Goal: Information Seeking & Learning: Learn about a topic

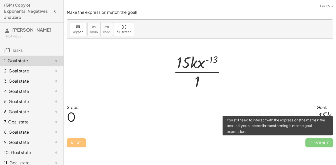
click at [315, 145] on span "Continue" at bounding box center [318, 142] width 27 height 9
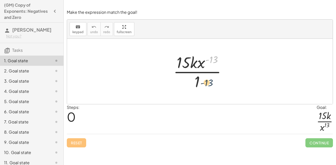
drag, startPoint x: 212, startPoint y: 59, endPoint x: 207, endPoint y: 80, distance: 21.7
click at [207, 80] on div at bounding box center [202, 71] width 62 height 39
drag, startPoint x: 196, startPoint y: 84, endPoint x: 205, endPoint y: 78, distance: 11.3
click at [205, 78] on div at bounding box center [202, 71] width 62 height 39
click at [209, 61] on div at bounding box center [202, 71] width 62 height 39
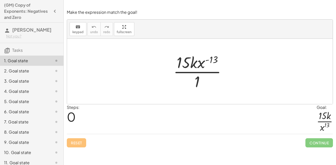
click at [202, 64] on div at bounding box center [202, 71] width 62 height 39
click at [206, 61] on div at bounding box center [202, 71] width 62 height 39
drag, startPoint x: 207, startPoint y: 61, endPoint x: 207, endPoint y: 64, distance: 3.1
click at [207, 64] on div at bounding box center [202, 71] width 62 height 39
drag, startPoint x: 203, startPoint y: 63, endPoint x: 207, endPoint y: 85, distance: 22.6
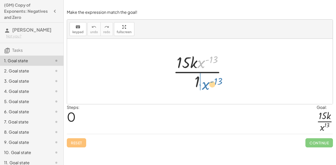
click at [207, 85] on div at bounding box center [202, 71] width 62 height 39
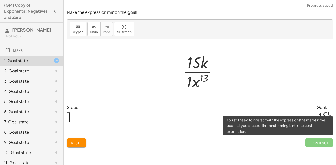
click at [312, 144] on span "Continue" at bounding box center [318, 142] width 27 height 9
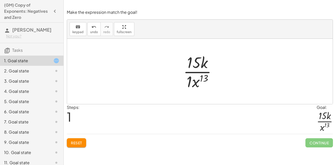
click at [190, 82] on div at bounding box center [202, 71] width 42 height 39
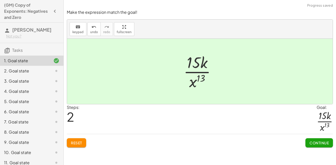
click at [323, 144] on span "Continue" at bounding box center [318, 142] width 19 height 5
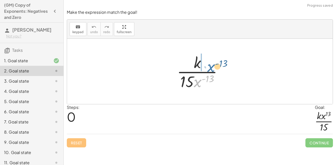
drag, startPoint x: 198, startPoint y: 81, endPoint x: 209, endPoint y: 66, distance: 19.0
click at [209, 66] on div at bounding box center [201, 71] width 54 height 39
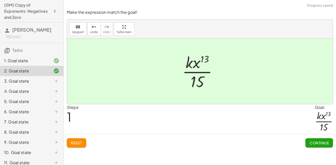
click at [326, 144] on span "Continue" at bounding box center [318, 142] width 19 height 5
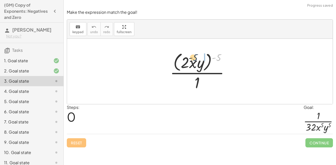
drag, startPoint x: 217, startPoint y: 58, endPoint x: 192, endPoint y: 58, distance: 24.2
click at [192, 58] on div at bounding box center [201, 70] width 68 height 41
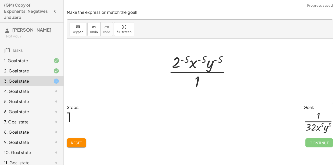
click at [175, 63] on div at bounding box center [202, 71] width 72 height 39
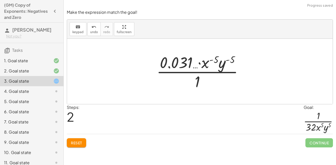
click at [176, 62] on div at bounding box center [201, 71] width 95 height 39
click at [206, 65] on div at bounding box center [201, 71] width 95 height 39
click at [212, 62] on div at bounding box center [201, 71] width 95 height 39
click at [210, 58] on div at bounding box center [201, 71] width 95 height 39
drag, startPoint x: 181, startPoint y: 62, endPoint x: 192, endPoint y: 85, distance: 25.5
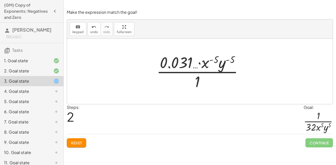
click at [192, 85] on div at bounding box center [201, 71] width 95 height 39
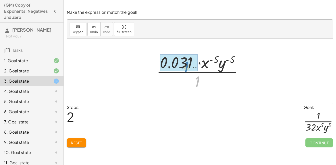
drag, startPoint x: 196, startPoint y: 85, endPoint x: 197, endPoint y: 80, distance: 4.9
click at [197, 80] on div at bounding box center [201, 71] width 95 height 39
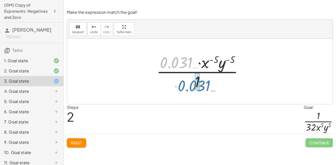
drag, startPoint x: 169, startPoint y: 61, endPoint x: 188, endPoint y: 86, distance: 31.8
click at [188, 86] on div at bounding box center [201, 71] width 95 height 39
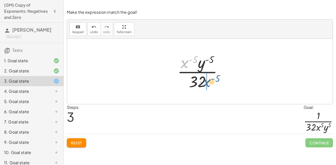
drag, startPoint x: 187, startPoint y: 62, endPoint x: 210, endPoint y: 82, distance: 30.0
click at [210, 82] on div at bounding box center [202, 71] width 54 height 39
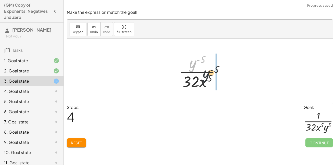
drag, startPoint x: 190, startPoint y: 67, endPoint x: 216, endPoint y: 87, distance: 32.5
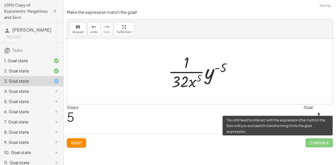
click at [313, 141] on span "Continue" at bounding box center [318, 142] width 27 height 9
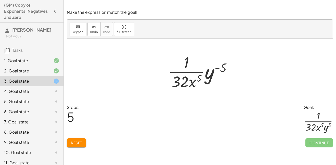
click at [218, 68] on div at bounding box center [201, 71] width 72 height 39
drag, startPoint x: 211, startPoint y: 74, endPoint x: 203, endPoint y: 85, distance: 13.3
click at [203, 85] on div at bounding box center [201, 71] width 72 height 39
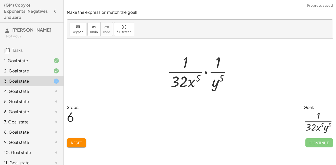
click at [216, 67] on div at bounding box center [201, 71] width 74 height 39
click at [218, 85] on div at bounding box center [201, 71] width 74 height 39
click at [186, 62] on div at bounding box center [201, 71] width 74 height 39
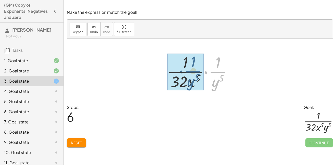
drag, startPoint x: 218, startPoint y: 67, endPoint x: 192, endPoint y: 67, distance: 25.2
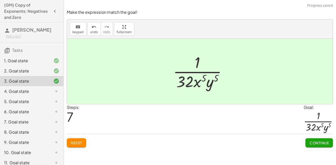
click at [317, 141] on span "Continue" at bounding box center [318, 142] width 19 height 5
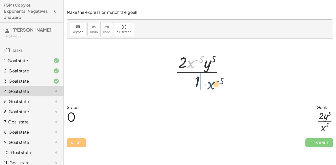
drag, startPoint x: 191, startPoint y: 62, endPoint x: 209, endPoint y: 84, distance: 28.2
click at [209, 84] on div at bounding box center [201, 71] width 58 height 39
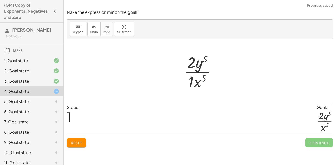
click at [197, 83] on div at bounding box center [201, 71] width 41 height 39
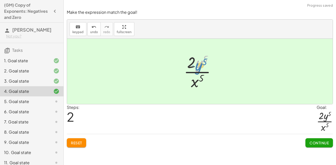
drag, startPoint x: 198, startPoint y: 64, endPoint x: 197, endPoint y: 67, distance: 2.8
click at [197, 67] on div at bounding box center [201, 71] width 41 height 39
click at [311, 140] on button "Continue" at bounding box center [318, 142] width 27 height 9
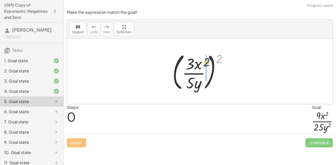
drag, startPoint x: 218, startPoint y: 58, endPoint x: 202, endPoint y: 61, distance: 15.6
click at [202, 61] on div at bounding box center [202, 71] width 64 height 42
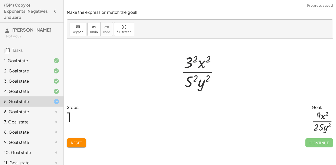
click at [191, 57] on div at bounding box center [201, 71] width 47 height 39
click at [191, 79] on div at bounding box center [201, 71] width 46 height 39
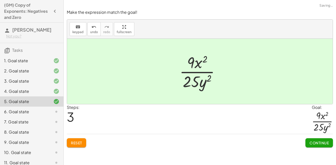
click at [202, 60] on div at bounding box center [201, 71] width 49 height 39
click at [320, 146] on button "Continue" at bounding box center [318, 142] width 27 height 9
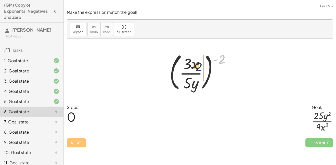
drag, startPoint x: 220, startPoint y: 58, endPoint x: 195, endPoint y: 66, distance: 26.1
click at [195, 66] on div at bounding box center [202, 71] width 70 height 42
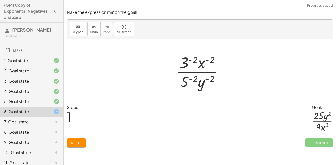
click at [190, 60] on div at bounding box center [202, 71] width 56 height 39
click at [215, 64] on div at bounding box center [202, 71] width 74 height 39
click at [213, 60] on div at bounding box center [202, 71] width 74 height 39
click at [206, 80] on div at bounding box center [202, 71] width 74 height 39
click at [190, 80] on div at bounding box center [202, 71] width 74 height 39
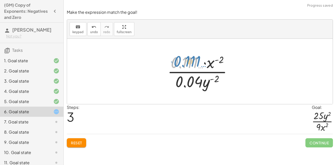
drag, startPoint x: 187, startPoint y: 67, endPoint x: 190, endPoint y: 66, distance: 3.0
click at [190, 66] on div at bounding box center [202, 71] width 74 height 39
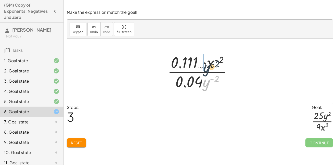
drag, startPoint x: 208, startPoint y: 87, endPoint x: 208, endPoint y: 72, distance: 15.0
click at [208, 72] on div at bounding box center [202, 71] width 74 height 39
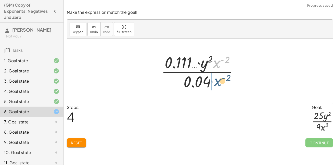
drag, startPoint x: 218, startPoint y: 65, endPoint x: 219, endPoint y: 84, distance: 19.1
click at [219, 84] on div at bounding box center [202, 71] width 86 height 39
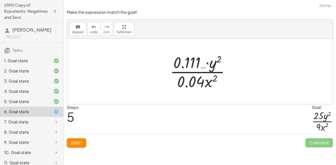
click at [197, 80] on div at bounding box center [201, 71] width 69 height 39
click at [204, 63] on div at bounding box center [201, 71] width 69 height 39
click at [192, 63] on div at bounding box center [201, 71] width 69 height 39
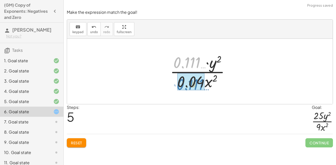
drag, startPoint x: 192, startPoint y: 63, endPoint x: 195, endPoint y: 84, distance: 21.6
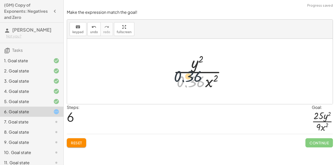
drag, startPoint x: 199, startPoint y: 83, endPoint x: 190, endPoint y: 65, distance: 20.4
click at [190, 65] on div at bounding box center [202, 71] width 62 height 39
click at [190, 80] on div at bounding box center [202, 71] width 62 height 39
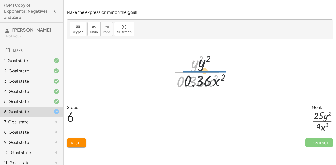
drag, startPoint x: 194, startPoint y: 68, endPoint x: 203, endPoint y: 67, distance: 8.7
click at [203, 67] on div at bounding box center [202, 71] width 62 height 39
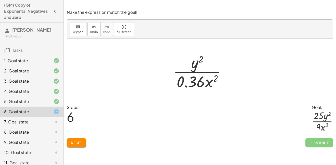
drag, startPoint x: 207, startPoint y: 82, endPoint x: 199, endPoint y: 79, distance: 9.1
click at [199, 79] on div at bounding box center [202, 71] width 62 height 39
drag, startPoint x: 209, startPoint y: 83, endPoint x: 201, endPoint y: 71, distance: 14.3
click at [201, 71] on div at bounding box center [202, 71] width 62 height 39
drag, startPoint x: 199, startPoint y: 84, endPoint x: 192, endPoint y: 79, distance: 8.3
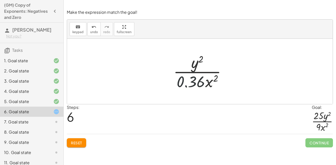
click at [192, 79] on div at bounding box center [202, 71] width 62 height 39
click at [82, 143] on span "Reset" at bounding box center [76, 142] width 11 height 5
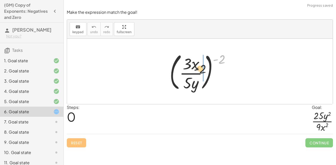
drag, startPoint x: 223, startPoint y: 60, endPoint x: 196, endPoint y: 73, distance: 29.4
click at [196, 73] on div at bounding box center [202, 71] width 70 height 42
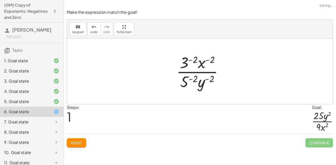
click at [189, 61] on div at bounding box center [202, 71] width 56 height 39
click at [190, 81] on div at bounding box center [202, 71] width 74 height 39
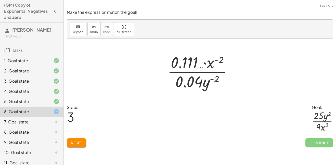
click at [208, 84] on div at bounding box center [202, 71] width 74 height 39
drag, startPoint x: 210, startPoint y: 64, endPoint x: 199, endPoint y: 83, distance: 22.3
click at [199, 83] on div at bounding box center [202, 71] width 74 height 39
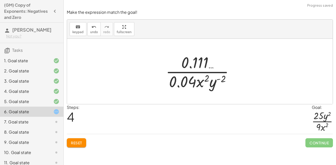
click at [189, 81] on div at bounding box center [201, 71] width 77 height 39
drag, startPoint x: 214, startPoint y: 85, endPoint x: 211, endPoint y: 66, distance: 18.6
click at [211, 66] on div at bounding box center [201, 71] width 77 height 39
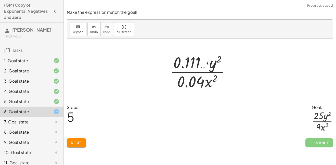
click at [194, 60] on div at bounding box center [201, 71] width 69 height 39
click at [84, 144] on button "Reset" at bounding box center [76, 142] width 19 height 9
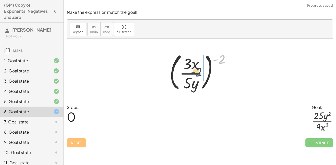
drag, startPoint x: 221, startPoint y: 59, endPoint x: 198, endPoint y: 72, distance: 26.7
click at [198, 72] on div at bounding box center [202, 71] width 70 height 42
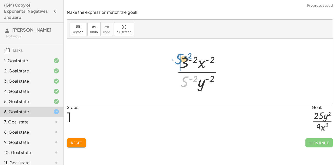
drag, startPoint x: 185, startPoint y: 81, endPoint x: 178, endPoint y: 61, distance: 20.7
click at [178, 61] on div at bounding box center [202, 71] width 56 height 39
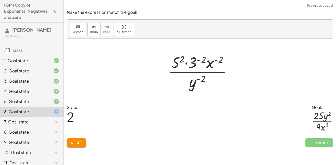
click at [192, 64] on div at bounding box center [201, 71] width 73 height 39
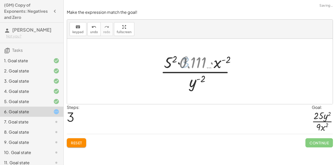
click at [193, 64] on div at bounding box center [201, 71] width 90 height 39
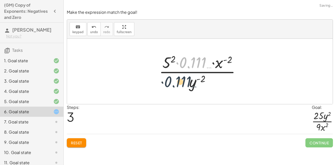
drag, startPoint x: 193, startPoint y: 64, endPoint x: 177, endPoint y: 83, distance: 24.7
click at [177, 83] on div at bounding box center [201, 71] width 90 height 39
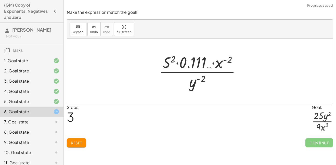
click at [82, 143] on span "Reset" at bounding box center [76, 142] width 11 height 5
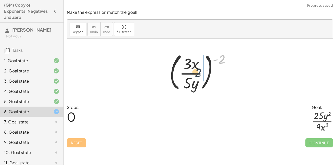
drag, startPoint x: 221, startPoint y: 58, endPoint x: 196, endPoint y: 72, distance: 28.5
click at [196, 72] on div at bounding box center [202, 71] width 70 height 42
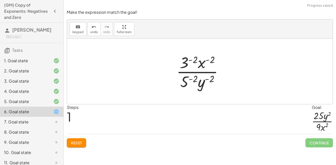
click at [187, 79] on div at bounding box center [202, 71] width 56 height 39
click at [186, 63] on div at bounding box center [201, 71] width 64 height 39
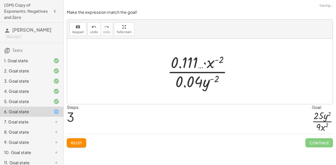
click at [216, 62] on div at bounding box center [202, 71] width 74 height 39
click at [186, 63] on div at bounding box center [202, 71] width 74 height 39
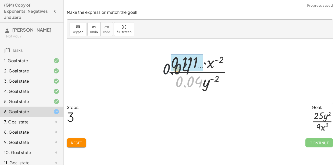
drag, startPoint x: 194, startPoint y: 85, endPoint x: 173, endPoint y: 65, distance: 29.7
click at [173, 65] on div at bounding box center [202, 71] width 74 height 39
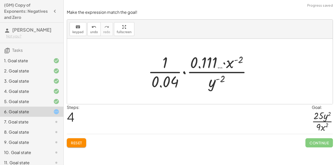
click at [169, 76] on div at bounding box center [201, 71] width 112 height 39
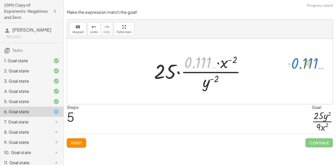
drag, startPoint x: 201, startPoint y: 63, endPoint x: 306, endPoint y: 64, distance: 105.4
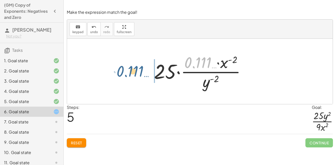
drag, startPoint x: 199, startPoint y: 64, endPoint x: 131, endPoint y: 72, distance: 68.8
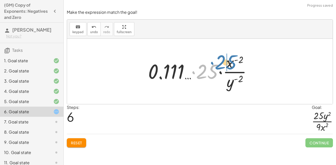
drag, startPoint x: 211, startPoint y: 72, endPoint x: 229, endPoint y: 63, distance: 20.0
click at [229, 63] on div at bounding box center [201, 71] width 113 height 39
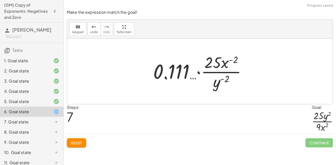
click at [177, 73] on div at bounding box center [201, 71] width 102 height 39
drag, startPoint x: 177, startPoint y: 73, endPoint x: 185, endPoint y: 76, distance: 9.1
click at [185, 76] on div at bounding box center [201, 71] width 102 height 39
click at [164, 77] on div at bounding box center [201, 71] width 102 height 39
click at [182, 74] on div at bounding box center [201, 71] width 102 height 39
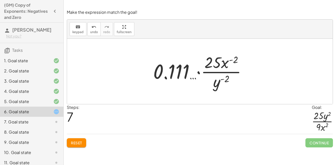
click at [157, 71] on div at bounding box center [201, 71] width 102 height 39
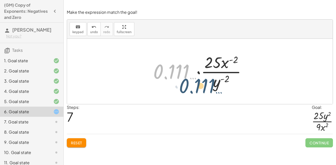
drag, startPoint x: 157, startPoint y: 71, endPoint x: 191, endPoint y: 86, distance: 37.3
click at [191, 86] on div at bounding box center [201, 71] width 102 height 39
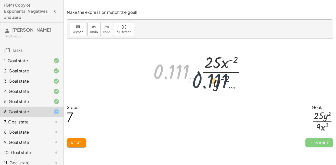
drag, startPoint x: 172, startPoint y: 72, endPoint x: 222, endPoint y: 81, distance: 50.5
click at [222, 81] on div at bounding box center [201, 71] width 102 height 39
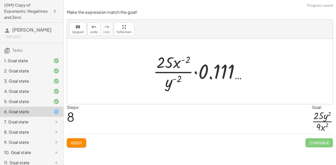
click at [220, 76] on div at bounding box center [201, 71] width 102 height 39
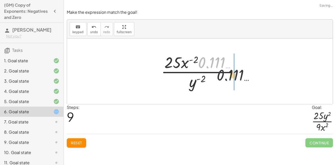
drag, startPoint x: 221, startPoint y: 61, endPoint x: 248, endPoint y: 86, distance: 37.5
click at [248, 86] on div "( · 3 · x · 5 · y ) ( - 2 ) · 3 ( - 2 ) · x ( - 2 ) · 5 ( - 2 ) · y ( - 2 ) · 3…" at bounding box center [199, 71] width 265 height 65
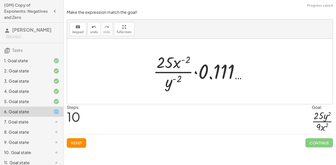
click at [200, 72] on div at bounding box center [201, 71] width 102 height 39
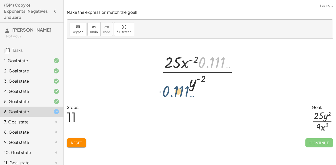
drag, startPoint x: 207, startPoint y: 62, endPoint x: 169, endPoint y: 91, distance: 48.0
click at [169, 91] on div at bounding box center [201, 71] width 87 height 39
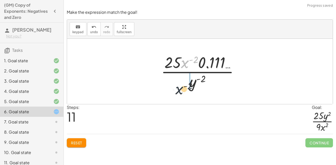
drag, startPoint x: 187, startPoint y: 61, endPoint x: 182, endPoint y: 88, distance: 28.4
click at [182, 88] on div at bounding box center [201, 71] width 87 height 39
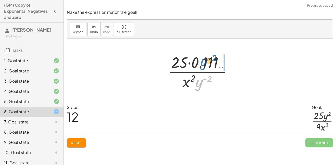
drag, startPoint x: 202, startPoint y: 82, endPoint x: 205, endPoint y: 62, distance: 20.6
click at [205, 62] on div at bounding box center [201, 71] width 73 height 39
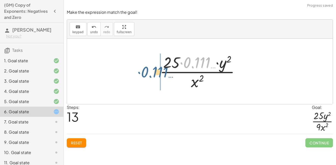
drag, startPoint x: 201, startPoint y: 65, endPoint x: 137, endPoint y: 73, distance: 63.9
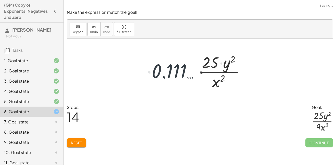
click at [137, 73] on div at bounding box center [199, 71] width 265 height 65
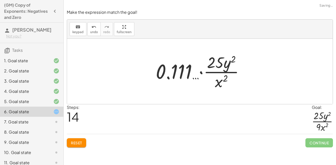
click at [173, 73] on div at bounding box center [201, 71] width 97 height 39
click at [82, 139] on button "Reset" at bounding box center [76, 142] width 19 height 9
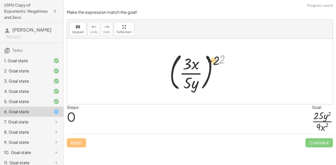
drag, startPoint x: 220, startPoint y: 57, endPoint x: 188, endPoint y: 70, distance: 34.7
click at [188, 70] on div at bounding box center [202, 71] width 70 height 42
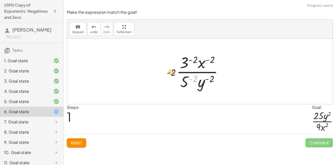
drag, startPoint x: 188, startPoint y: 80, endPoint x: 159, endPoint y: 71, distance: 31.1
click at [159, 71] on div "( · 3 · x · 5 · y ) ( - 2 ) - ( 2 ) · 3 · x · 5 · y ( - 2 ) ( - 2 ) ( - 2 ) ( -…" at bounding box center [199, 71] width 265 height 65
drag, startPoint x: 185, startPoint y: 84, endPoint x: 139, endPoint y: 64, distance: 49.3
click at [139, 64] on div "( · 3 · x · 5 · y ) ( - 2 ) · 5 ( - 2 ) · 3 · x · 5 · y ( - 2 ) ( - 2 ) ( - 2 )…" at bounding box center [199, 71] width 265 height 65
drag, startPoint x: 184, startPoint y: 83, endPoint x: 162, endPoint y: 76, distance: 22.3
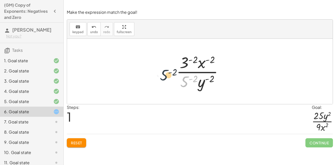
click at [162, 76] on div "( · 3 · x · 5 · y ) ( - 2 ) · 5 ( - 2 ) · 3 · x · 5 · y ( - 2 ) ( - 2 ) ( - 2 )…" at bounding box center [199, 71] width 265 height 65
drag, startPoint x: 185, startPoint y: 82, endPoint x: 230, endPoint y: 74, distance: 45.4
click at [230, 74] on div "( · 3 · x · 5 · y ) ( - 2 ) · 5 ( - 2 ) · 3 · x · 5 · y ( - 2 ) ( - 2 ) ( - 2 )…" at bounding box center [200, 71] width 62 height 42
click at [186, 79] on div at bounding box center [202, 71] width 56 height 39
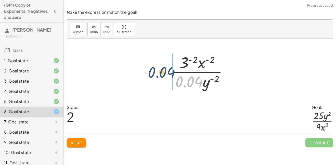
drag, startPoint x: 187, startPoint y: 83, endPoint x: 159, endPoint y: 73, distance: 29.1
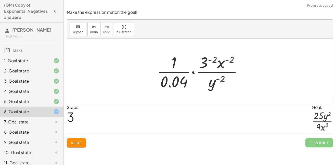
click at [176, 64] on div at bounding box center [201, 71] width 94 height 39
click at [177, 81] on div at bounding box center [201, 71] width 94 height 39
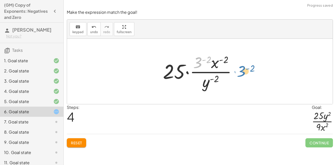
drag, startPoint x: 201, startPoint y: 62, endPoint x: 244, endPoint y: 72, distance: 43.7
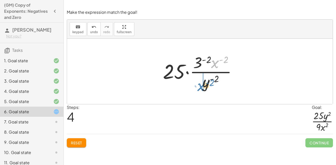
drag, startPoint x: 217, startPoint y: 64, endPoint x: 202, endPoint y: 88, distance: 27.2
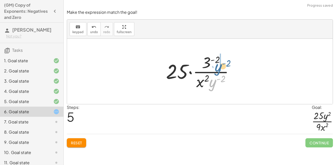
drag, startPoint x: 213, startPoint y: 84, endPoint x: 218, endPoint y: 68, distance: 16.7
click at [218, 68] on div at bounding box center [201, 71] width 77 height 39
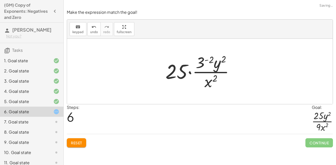
click at [202, 61] on div at bounding box center [202, 71] width 78 height 39
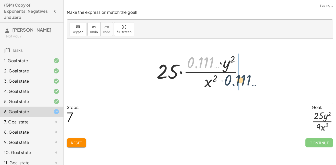
drag, startPoint x: 196, startPoint y: 61, endPoint x: 233, endPoint y: 79, distance: 41.5
click at [233, 79] on div at bounding box center [201, 71] width 95 height 39
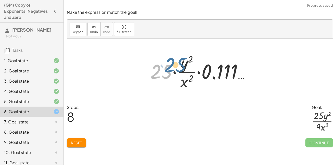
drag, startPoint x: 165, startPoint y: 73, endPoint x: 179, endPoint y: 66, distance: 15.7
click at [179, 66] on div at bounding box center [201, 71] width 108 height 39
drag, startPoint x: 167, startPoint y: 68, endPoint x: 201, endPoint y: 59, distance: 35.1
click at [201, 59] on div at bounding box center [201, 71] width 108 height 39
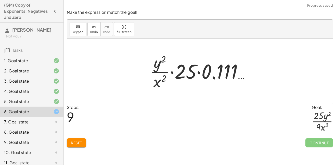
click at [215, 69] on div at bounding box center [201, 71] width 108 height 39
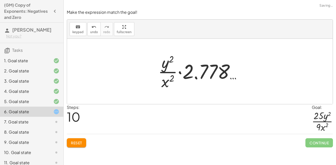
click at [192, 72] on div at bounding box center [201, 71] width 92 height 39
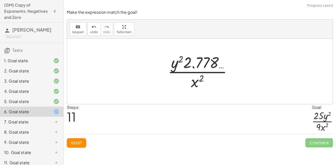
click at [226, 57] on div at bounding box center [201, 71] width 73 height 39
click at [203, 70] on div at bounding box center [201, 71] width 73 height 39
click at [82, 141] on span "Reset" at bounding box center [76, 142] width 11 height 5
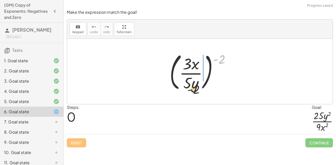
drag, startPoint x: 219, startPoint y: 59, endPoint x: 191, endPoint y: 93, distance: 43.6
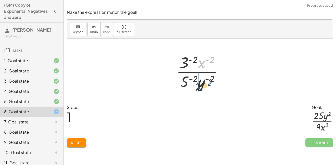
drag, startPoint x: 201, startPoint y: 63, endPoint x: 198, endPoint y: 86, distance: 23.1
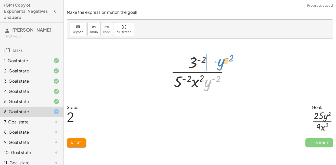
drag, startPoint x: 209, startPoint y: 85, endPoint x: 221, endPoint y: 65, distance: 23.2
click at [221, 65] on div at bounding box center [201, 71] width 67 height 39
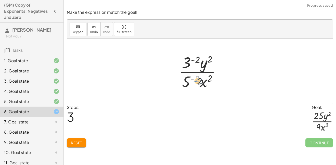
drag, startPoint x: 193, startPoint y: 79, endPoint x: 195, endPoint y: 81, distance: 3.1
click at [195, 81] on div at bounding box center [201, 71] width 51 height 39
drag, startPoint x: 185, startPoint y: 64, endPoint x: 224, endPoint y: 75, distance: 39.8
click at [224, 75] on div at bounding box center [201, 71] width 51 height 39
drag, startPoint x: 188, startPoint y: 64, endPoint x: 163, endPoint y: 73, distance: 27.0
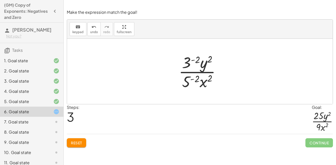
click at [187, 60] on div at bounding box center [201, 71] width 51 height 39
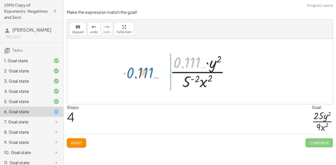
drag, startPoint x: 192, startPoint y: 63, endPoint x: 145, endPoint y: 75, distance: 48.7
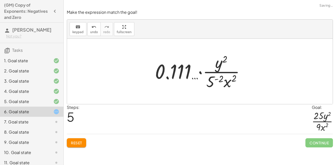
click at [171, 71] on div at bounding box center [201, 71] width 99 height 39
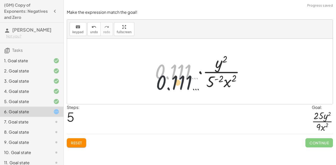
drag, startPoint x: 172, startPoint y: 72, endPoint x: 174, endPoint y: 88, distance: 16.3
click at [174, 88] on div at bounding box center [201, 71] width 99 height 39
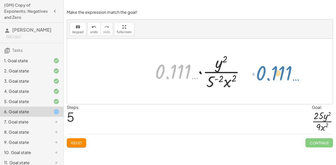
drag, startPoint x: 181, startPoint y: 67, endPoint x: 282, endPoint y: 70, distance: 101.6
click at [282, 70] on div "( · 3 · x · 5 · y ) ( - 2 ) · 3 ( - 2 ) · x ( - 2 ) · 5 ( - 2 ) · y ( - 2 ) · 3…" at bounding box center [199, 71] width 265 height 65
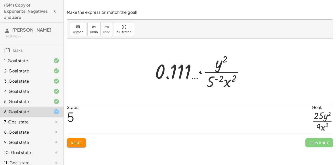
click at [79, 143] on span "Reset" at bounding box center [76, 142] width 11 height 5
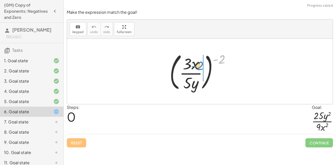
drag, startPoint x: 217, startPoint y: 60, endPoint x: 194, endPoint y: 67, distance: 24.6
click at [194, 67] on div at bounding box center [202, 71] width 70 height 42
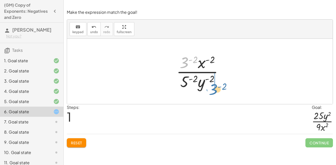
drag, startPoint x: 187, startPoint y: 63, endPoint x: 210, endPoint y: 91, distance: 36.3
click at [210, 91] on div at bounding box center [202, 71] width 56 height 39
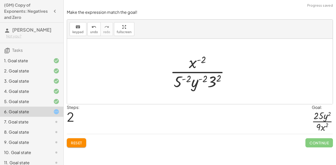
click at [215, 79] on div at bounding box center [202, 71] width 68 height 39
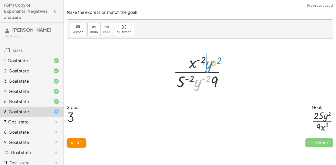
drag, startPoint x: 198, startPoint y: 83, endPoint x: 209, endPoint y: 63, distance: 22.5
click at [209, 63] on div at bounding box center [202, 71] width 62 height 39
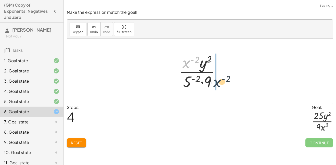
drag, startPoint x: 188, startPoint y: 62, endPoint x: 220, endPoint y: 82, distance: 37.2
click at [220, 82] on div at bounding box center [201, 71] width 50 height 39
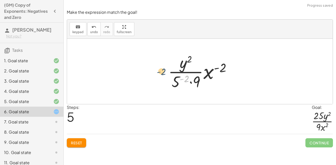
drag, startPoint x: 181, startPoint y: 80, endPoint x: 158, endPoint y: 73, distance: 24.2
drag, startPoint x: 175, startPoint y: 83, endPoint x: 155, endPoint y: 72, distance: 22.5
click at [155, 72] on div "( · 3 · x · 5 · y ) ( - 2 ) · 3 ( - 2 ) · x ( - 2 ) · 5 ( - 2 ) · y ( - 2 ) · x…" at bounding box center [199, 71] width 265 height 65
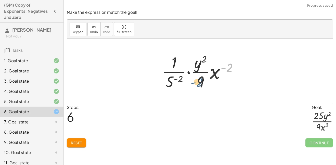
drag, startPoint x: 223, startPoint y: 69, endPoint x: 191, endPoint y: 84, distance: 35.3
click at [191, 84] on div at bounding box center [201, 71] width 85 height 39
drag, startPoint x: 213, startPoint y: 75, endPoint x: 205, endPoint y: 86, distance: 14.0
click at [205, 86] on div at bounding box center [201, 71] width 85 height 39
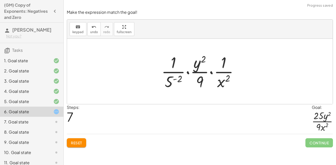
click at [223, 70] on div at bounding box center [202, 71] width 86 height 39
click at [221, 63] on div at bounding box center [202, 71] width 86 height 39
click at [173, 65] on div at bounding box center [202, 71] width 86 height 39
click at [198, 64] on div at bounding box center [202, 71] width 86 height 39
click at [173, 81] on div at bounding box center [202, 71] width 86 height 39
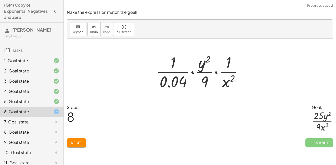
click at [173, 81] on div at bounding box center [202, 71] width 96 height 39
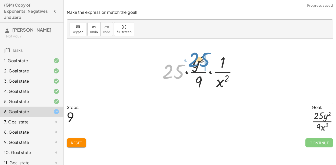
drag, startPoint x: 173, startPoint y: 74, endPoint x: 199, endPoint y: 62, distance: 28.8
click at [199, 62] on div at bounding box center [201, 71] width 84 height 39
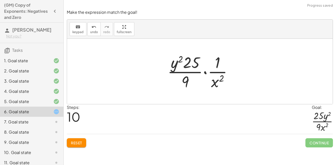
click at [215, 64] on div at bounding box center [202, 71] width 74 height 39
click at [214, 72] on div at bounding box center [202, 71] width 74 height 39
drag, startPoint x: 215, startPoint y: 81, endPoint x: 188, endPoint y: 80, distance: 27.3
click at [188, 80] on div at bounding box center [202, 71] width 74 height 39
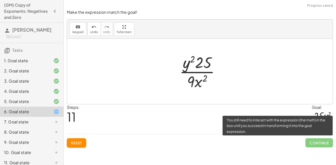
click at [324, 141] on span "Continue" at bounding box center [318, 142] width 27 height 9
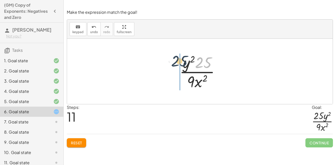
drag, startPoint x: 204, startPoint y: 62, endPoint x: 179, endPoint y: 61, distance: 24.8
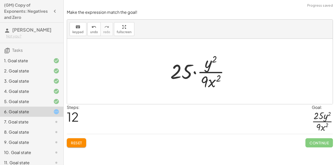
click at [180, 72] on div at bounding box center [202, 71] width 68 height 39
drag, startPoint x: 181, startPoint y: 72, endPoint x: 198, endPoint y: 64, distance: 18.9
click at [198, 64] on div at bounding box center [202, 71] width 68 height 39
drag, startPoint x: 208, startPoint y: 63, endPoint x: 217, endPoint y: 64, distance: 8.9
click at [217, 64] on div at bounding box center [202, 71] width 68 height 39
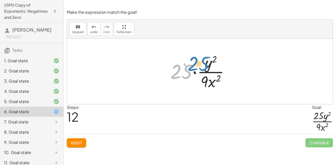
drag, startPoint x: 189, startPoint y: 70, endPoint x: 208, endPoint y: 62, distance: 20.5
click at [208, 62] on div at bounding box center [202, 71] width 68 height 39
drag, startPoint x: 188, startPoint y: 69, endPoint x: 228, endPoint y: 62, distance: 40.1
click at [228, 62] on div at bounding box center [202, 71] width 68 height 39
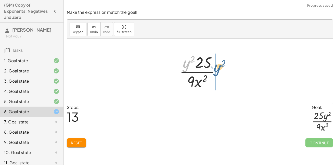
drag, startPoint x: 184, startPoint y: 64, endPoint x: 214, endPoint y: 66, distance: 30.2
click at [214, 66] on div at bounding box center [201, 71] width 49 height 39
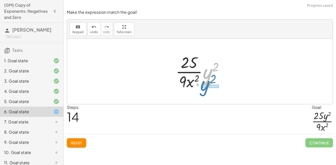
drag, startPoint x: 210, startPoint y: 72, endPoint x: 207, endPoint y: 85, distance: 13.3
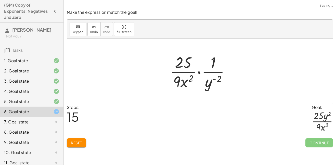
click at [210, 70] on div at bounding box center [201, 71] width 69 height 39
click at [210, 82] on div at bounding box center [201, 71] width 69 height 39
click at [198, 73] on div at bounding box center [201, 71] width 69 height 39
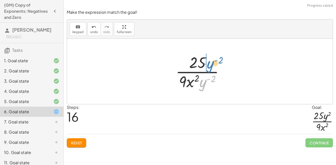
drag, startPoint x: 205, startPoint y: 84, endPoint x: 212, endPoint y: 67, distance: 19.1
click at [212, 67] on div at bounding box center [201, 71] width 57 height 39
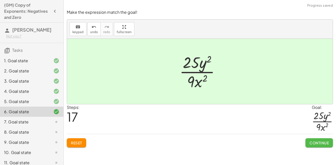
click at [314, 144] on span "Continue" at bounding box center [318, 142] width 19 height 5
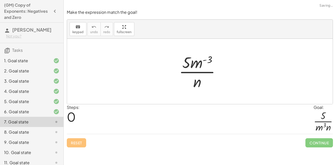
click at [244, 78] on div at bounding box center [199, 71] width 265 height 65
drag, startPoint x: 196, startPoint y: 64, endPoint x: 183, endPoint y: 82, distance: 22.2
click at [183, 82] on div at bounding box center [201, 71] width 50 height 39
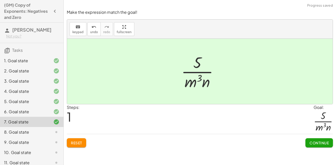
click at [318, 143] on span "Continue" at bounding box center [318, 142] width 19 height 5
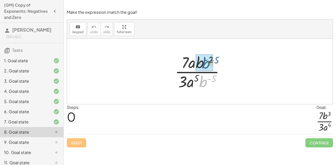
drag, startPoint x: 203, startPoint y: 83, endPoint x: 206, endPoint y: 64, distance: 19.6
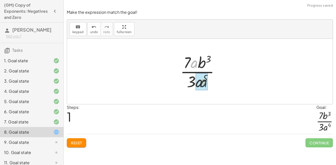
drag, startPoint x: 193, startPoint y: 64, endPoint x: 204, endPoint y: 86, distance: 24.8
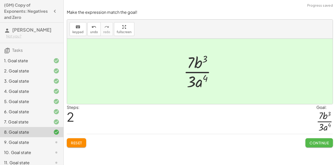
click at [326, 139] on button "Continue" at bounding box center [318, 142] width 27 height 9
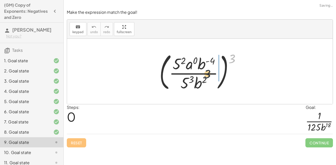
drag, startPoint x: 235, startPoint y: 59, endPoint x: 189, endPoint y: 82, distance: 51.5
click at [189, 82] on div at bounding box center [202, 71] width 90 height 42
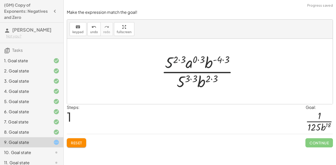
click at [172, 58] on div at bounding box center [201, 71] width 85 height 39
click at [181, 79] on div at bounding box center [201, 71] width 85 height 39
click at [175, 59] on div at bounding box center [201, 71] width 85 height 39
click at [186, 76] on div at bounding box center [201, 71] width 85 height 39
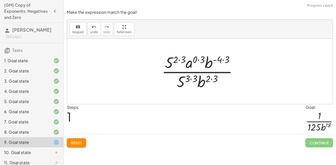
click at [191, 79] on div at bounding box center [201, 71] width 85 height 39
click at [184, 79] on div at bounding box center [201, 71] width 85 height 39
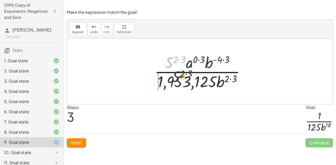
drag, startPoint x: 172, startPoint y: 62, endPoint x: 182, endPoint y: 83, distance: 23.5
click at [182, 83] on div at bounding box center [202, 71] width 100 height 39
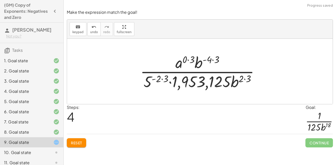
click at [159, 80] on div at bounding box center [201, 71] width 128 height 39
click at [161, 78] on div at bounding box center [201, 71] width 128 height 39
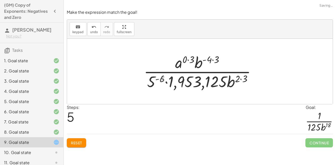
click at [182, 83] on div at bounding box center [201, 71] width 121 height 39
click at [161, 79] on div at bounding box center [201, 71] width 121 height 39
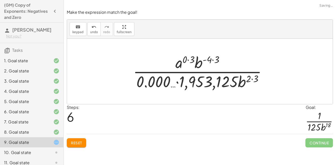
click at [78, 142] on span "Reset" at bounding box center [76, 142] width 11 height 5
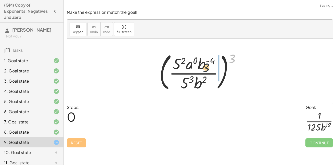
drag, startPoint x: 231, startPoint y: 60, endPoint x: 193, endPoint y: 71, distance: 39.6
click at [193, 71] on div at bounding box center [202, 71] width 90 height 42
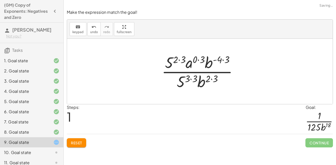
click at [211, 77] on div at bounding box center [201, 71] width 85 height 39
click at [224, 60] on div at bounding box center [201, 71] width 85 height 39
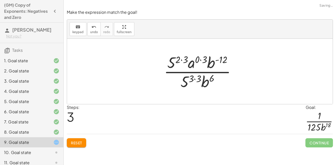
click at [201, 60] on div at bounding box center [201, 71] width 81 height 39
click at [194, 79] on div at bounding box center [201, 71] width 73 height 39
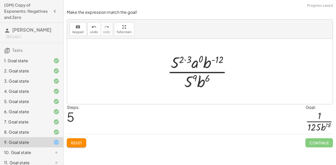
click at [185, 60] on div at bounding box center [201, 71] width 73 height 39
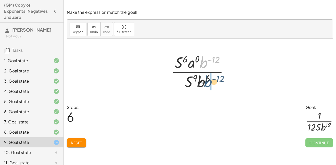
drag, startPoint x: 204, startPoint y: 66, endPoint x: 208, endPoint y: 85, distance: 19.5
click at [208, 85] on div at bounding box center [202, 71] width 66 height 39
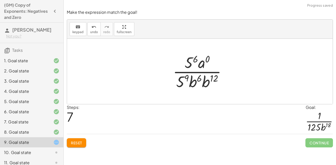
click at [199, 79] on div at bounding box center [201, 71] width 63 height 39
drag, startPoint x: 200, startPoint y: 79, endPoint x: 212, endPoint y: 80, distance: 12.1
click at [212, 80] on div at bounding box center [201, 71] width 63 height 39
drag, startPoint x: 192, startPoint y: 84, endPoint x: 207, endPoint y: 83, distance: 15.5
click at [207, 79] on div at bounding box center [201, 71] width 63 height 39
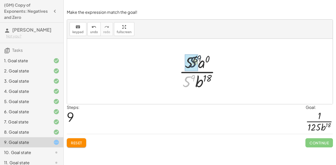
drag, startPoint x: 188, startPoint y: 82, endPoint x: 194, endPoint y: 62, distance: 20.9
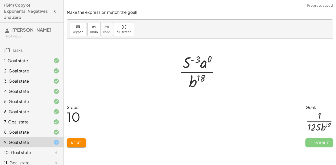
click at [194, 61] on div at bounding box center [201, 71] width 50 height 39
drag, startPoint x: 213, startPoint y: 64, endPoint x: 191, endPoint y: 65, distance: 21.2
click at [191, 65] on div at bounding box center [202, 71] width 68 height 39
click at [189, 61] on div at bounding box center [202, 71] width 68 height 39
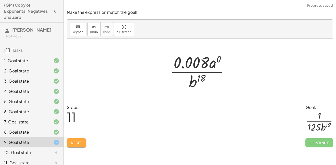
click at [81, 141] on span "Reset" at bounding box center [76, 142] width 11 height 5
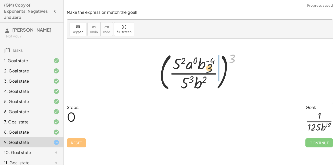
drag, startPoint x: 233, startPoint y: 59, endPoint x: 194, endPoint y: 74, distance: 41.6
click at [194, 74] on div at bounding box center [202, 71] width 90 height 42
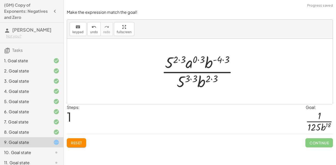
click at [198, 60] on div at bounding box center [201, 71] width 85 height 39
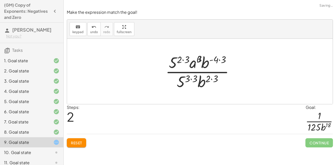
click at [191, 78] on div at bounding box center [202, 71] width 78 height 39
click at [208, 79] on div at bounding box center [202, 71] width 78 height 39
click at [219, 59] on div at bounding box center [202, 71] width 78 height 39
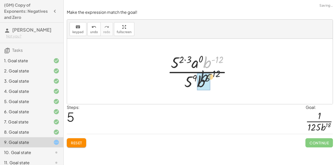
drag, startPoint x: 206, startPoint y: 63, endPoint x: 202, endPoint y: 79, distance: 17.2
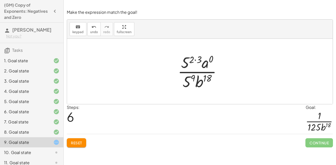
click at [195, 60] on div at bounding box center [201, 71] width 53 height 39
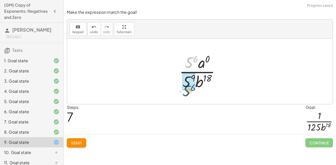
drag, startPoint x: 188, startPoint y: 63, endPoint x: 186, endPoint y: 91, distance: 28.9
click at [188, 80] on div at bounding box center [201, 71] width 51 height 39
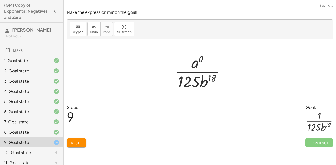
click at [195, 62] on div at bounding box center [201, 71] width 59 height 39
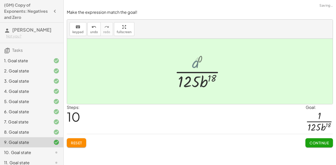
click at [195, 62] on div at bounding box center [201, 71] width 59 height 39
click at [311, 143] on span "Continue" at bounding box center [318, 142] width 19 height 5
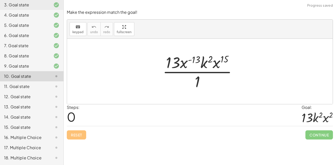
scroll to position [82, 0]
click at [192, 58] on div at bounding box center [201, 71] width 83 height 39
drag, startPoint x: 198, startPoint y: 78, endPoint x: 193, endPoint y: 58, distance: 21.3
click at [193, 58] on div at bounding box center [201, 71] width 83 height 39
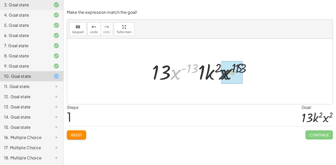
drag, startPoint x: 177, startPoint y: 72, endPoint x: 227, endPoint y: 72, distance: 49.1
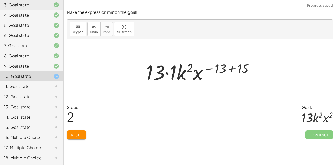
click at [217, 70] on div at bounding box center [201, 71] width 116 height 26
click at [230, 70] on div at bounding box center [201, 71] width 116 height 26
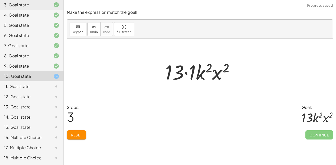
click at [185, 74] on div at bounding box center [201, 71] width 78 height 26
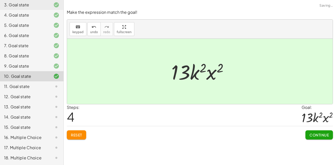
click at [314, 136] on span "Continue" at bounding box center [318, 134] width 19 height 5
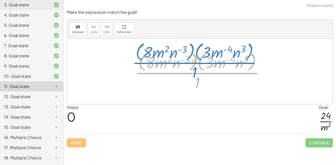
drag, startPoint x: 197, startPoint y: 77, endPoint x: 195, endPoint y: 71, distance: 6.6
click at [195, 71] on div at bounding box center [201, 70] width 138 height 41
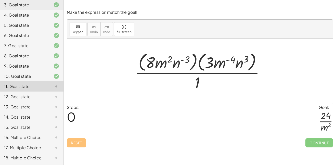
click at [218, 65] on div at bounding box center [201, 70] width 138 height 41
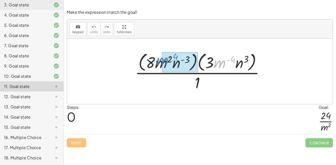
drag, startPoint x: 218, startPoint y: 65, endPoint x: 162, endPoint y: 63, distance: 56.3
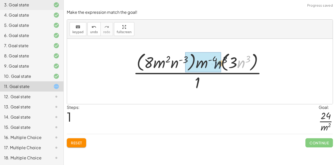
drag, startPoint x: 241, startPoint y: 64, endPoint x: 217, endPoint y: 65, distance: 23.9
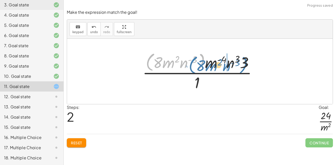
drag, startPoint x: 202, startPoint y: 61, endPoint x: 241, endPoint y: 63, distance: 39.5
click at [241, 63] on div at bounding box center [201, 70] width 123 height 41
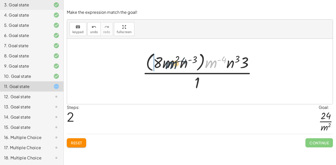
drag, startPoint x: 214, startPoint y: 65, endPoint x: 173, endPoint y: 66, distance: 40.7
click at [173, 66] on div at bounding box center [201, 70] width 123 height 41
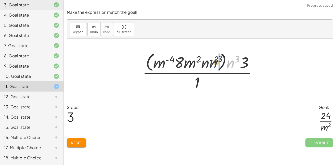
drag, startPoint x: 232, startPoint y: 64, endPoint x: 213, endPoint y: 64, distance: 19.1
click at [213, 64] on div at bounding box center [201, 70] width 123 height 41
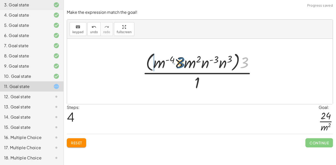
drag, startPoint x: 243, startPoint y: 62, endPoint x: 177, endPoint y: 60, distance: 66.5
click at [177, 60] on div at bounding box center [201, 70] width 123 height 41
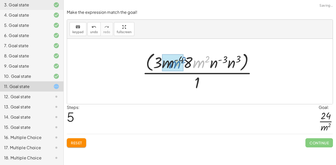
drag, startPoint x: 194, startPoint y: 62, endPoint x: 171, endPoint y: 63, distance: 23.4
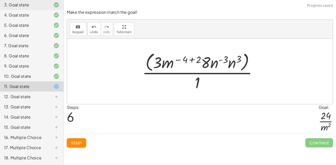
click at [189, 58] on div at bounding box center [202, 70] width 124 height 41
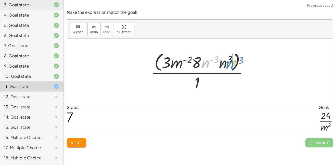
drag, startPoint x: 204, startPoint y: 65, endPoint x: 227, endPoint y: 66, distance: 23.4
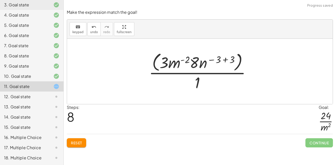
click at [203, 63] on div at bounding box center [201, 70] width 111 height 41
click at [222, 60] on div at bounding box center [201, 70] width 111 height 41
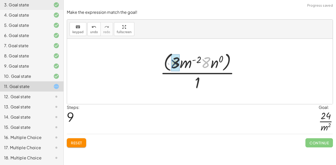
drag, startPoint x: 207, startPoint y: 63, endPoint x: 176, endPoint y: 63, distance: 31.6
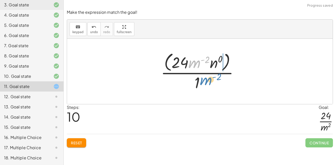
drag, startPoint x: 196, startPoint y: 64, endPoint x: 207, endPoint y: 81, distance: 20.4
click at [207, 81] on div at bounding box center [201, 70] width 87 height 41
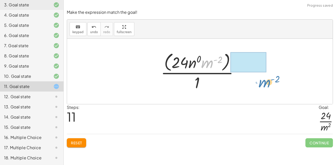
drag, startPoint x: 212, startPoint y: 60, endPoint x: 260, endPoint y: 73, distance: 50.3
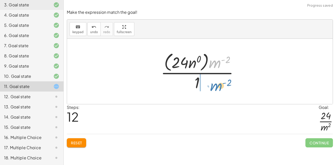
drag, startPoint x: 216, startPoint y: 64, endPoint x: 217, endPoint y: 88, distance: 23.2
click at [217, 88] on div at bounding box center [201, 70] width 87 height 41
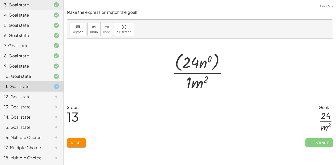
click at [205, 64] on div at bounding box center [201, 70] width 65 height 41
click at [202, 63] on div at bounding box center [201, 70] width 61 height 41
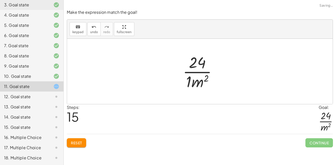
click at [188, 84] on div at bounding box center [201, 71] width 43 height 39
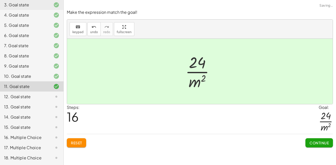
click at [308, 140] on button "Continue" at bounding box center [318, 142] width 27 height 9
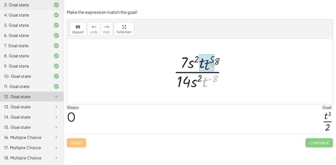
drag, startPoint x: 205, startPoint y: 82, endPoint x: 206, endPoint y: 64, distance: 18.4
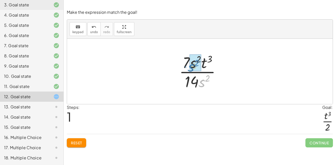
drag, startPoint x: 204, startPoint y: 80, endPoint x: 195, endPoint y: 65, distance: 17.8
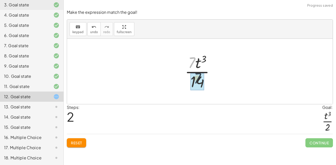
drag, startPoint x: 192, startPoint y: 64, endPoint x: 199, endPoint y: 81, distance: 17.9
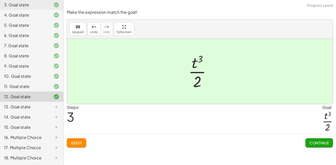
click at [315, 140] on span "Continue" at bounding box center [318, 142] width 19 height 5
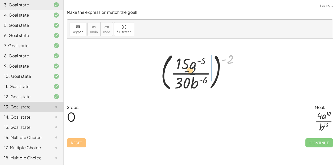
drag, startPoint x: 228, startPoint y: 61, endPoint x: 186, endPoint y: 74, distance: 44.3
click at [186, 74] on div at bounding box center [201, 71] width 87 height 42
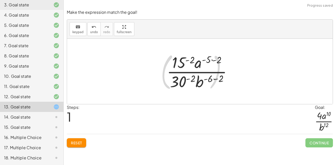
click at [212, 60] on div at bounding box center [201, 71] width 75 height 39
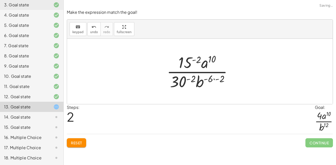
click at [214, 78] on div at bounding box center [201, 71] width 75 height 39
click at [193, 80] on div at bounding box center [201, 71] width 62 height 39
click at [189, 64] on div at bounding box center [201, 71] width 77 height 39
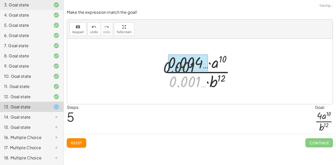
drag, startPoint x: 191, startPoint y: 83, endPoint x: 185, endPoint y: 68, distance: 16.8
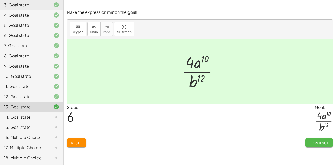
click at [327, 145] on button "Continue" at bounding box center [318, 142] width 27 height 9
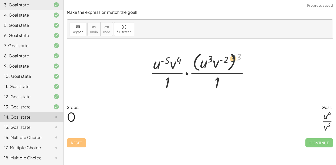
drag, startPoint x: 239, startPoint y: 59, endPoint x: 228, endPoint y: 62, distance: 11.4
click at [228, 62] on div at bounding box center [201, 70] width 109 height 41
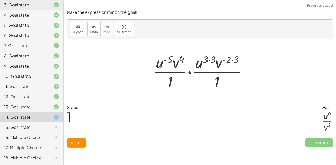
click at [230, 59] on div at bounding box center [201, 71] width 103 height 39
click at [233, 60] on div at bounding box center [201, 71] width 103 height 39
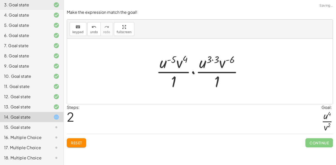
click at [213, 60] on div at bounding box center [202, 71] width 96 height 39
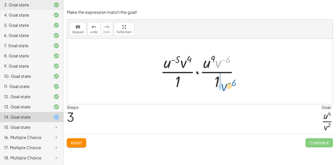
drag, startPoint x: 218, startPoint y: 66, endPoint x: 224, endPoint y: 89, distance: 24.4
click at [224, 89] on div at bounding box center [202, 71] width 88 height 39
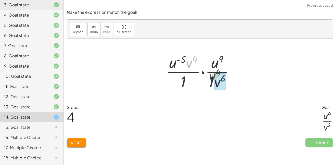
drag, startPoint x: 190, startPoint y: 65, endPoint x: 219, endPoint y: 85, distance: 35.5
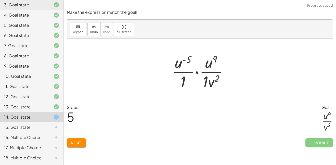
click at [205, 82] on div at bounding box center [201, 71] width 65 height 39
click at [185, 82] on div at bounding box center [201, 71] width 60 height 39
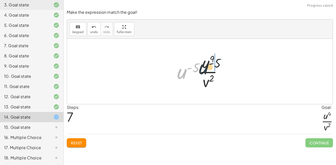
drag, startPoint x: 182, startPoint y: 74, endPoint x: 205, endPoint y: 69, distance: 23.9
click at [205, 69] on div at bounding box center [201, 71] width 54 height 39
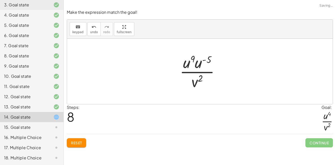
click at [191, 63] on div at bounding box center [201, 71] width 49 height 39
click at [201, 63] on div at bounding box center [201, 71] width 49 height 39
click at [194, 60] on div at bounding box center [201, 71] width 46 height 39
click at [199, 60] on div at bounding box center [201, 71] width 46 height 39
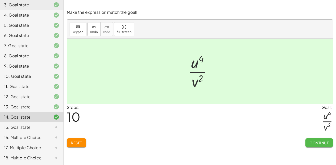
click at [317, 143] on span "Continue" at bounding box center [318, 142] width 19 height 5
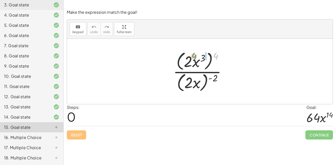
drag, startPoint x: 216, startPoint y: 56, endPoint x: 195, endPoint y: 56, distance: 21.6
click at [195, 56] on div at bounding box center [201, 71] width 62 height 44
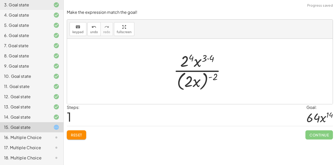
click at [207, 59] on div at bounding box center [201, 70] width 61 height 41
drag, startPoint x: 214, startPoint y: 77, endPoint x: 198, endPoint y: 78, distance: 16.3
click at [198, 78] on div at bounding box center [201, 70] width 61 height 41
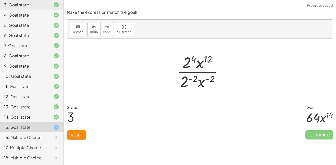
click at [188, 81] on div at bounding box center [201, 71] width 55 height 39
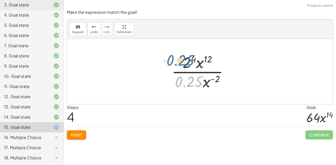
drag, startPoint x: 193, startPoint y: 82, endPoint x: 184, endPoint y: 60, distance: 24.0
click at [184, 60] on div at bounding box center [202, 71] width 66 height 39
click at [193, 57] on div at bounding box center [202, 71] width 66 height 39
drag, startPoint x: 194, startPoint y: 82, endPoint x: 185, endPoint y: 65, distance: 19.2
click at [185, 65] on div at bounding box center [202, 71] width 66 height 39
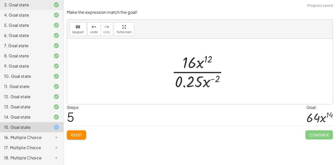
click at [193, 90] on div at bounding box center [202, 71] width 66 height 39
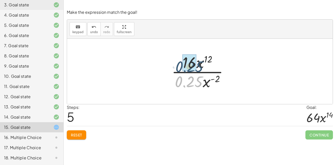
drag, startPoint x: 191, startPoint y: 85, endPoint x: 191, endPoint y: 68, distance: 16.3
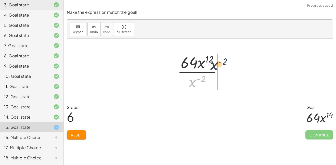
drag, startPoint x: 197, startPoint y: 83, endPoint x: 218, endPoint y: 66, distance: 27.9
click at [218, 66] on div at bounding box center [202, 71] width 54 height 39
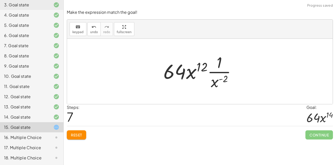
click at [217, 71] on div at bounding box center [202, 71] width 82 height 39
click at [217, 82] on div at bounding box center [202, 71] width 82 height 39
drag, startPoint x: 216, startPoint y: 82, endPoint x: 215, endPoint y: 59, distance: 22.7
click at [215, 59] on div at bounding box center [202, 71] width 82 height 39
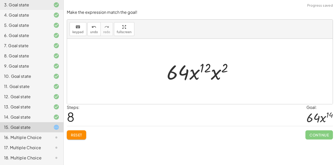
click at [208, 67] on div at bounding box center [201, 71] width 75 height 26
click at [215, 73] on div at bounding box center [201, 71] width 75 height 26
click at [216, 69] on div at bounding box center [201, 71] width 76 height 26
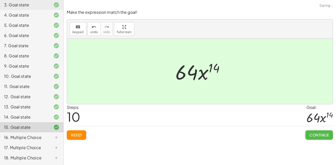
click at [311, 133] on span "Continue" at bounding box center [318, 134] width 19 height 5
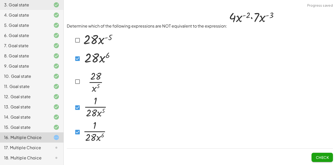
click at [315, 156] on span "Check" at bounding box center [321, 157] width 13 height 5
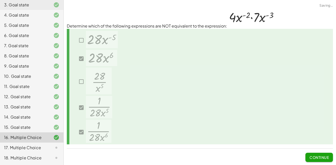
click at [315, 156] on span "Continue" at bounding box center [318, 157] width 19 height 5
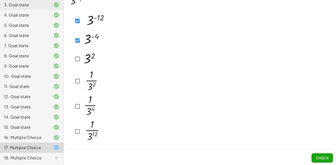
scroll to position [29, 0]
click at [327, 159] on button "Check" at bounding box center [321, 156] width 21 height 9
click at [327, 158] on span "Check" at bounding box center [321, 157] width 13 height 5
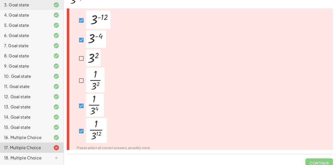
click at [327, 158] on span "Continue" at bounding box center [318, 160] width 27 height 13
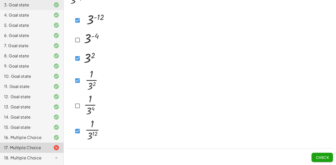
click at [325, 156] on span "Check" at bounding box center [321, 157] width 13 height 5
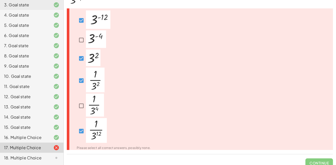
click at [325, 156] on span "Continue" at bounding box center [318, 160] width 27 height 13
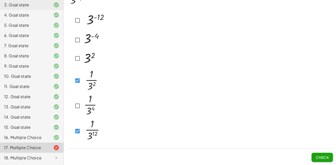
click at [322, 158] on span "Check" at bounding box center [321, 157] width 13 height 5
click at [328, 159] on span "Check" at bounding box center [321, 157] width 13 height 5
click at [324, 154] on button "Check" at bounding box center [321, 156] width 21 height 9
click at [327, 157] on span "Check" at bounding box center [321, 157] width 13 height 5
click at [325, 157] on span "Check" at bounding box center [321, 157] width 13 height 5
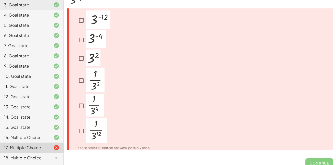
click at [324, 164] on span "Continue" at bounding box center [318, 160] width 27 height 13
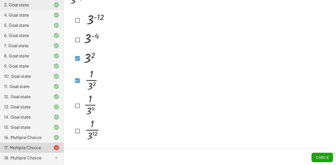
click at [324, 160] on button "Check" at bounding box center [321, 156] width 21 height 9
click at [326, 158] on span "Check" at bounding box center [321, 157] width 13 height 5
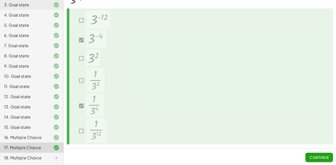
click at [326, 159] on span "Continue" at bounding box center [318, 157] width 19 height 5
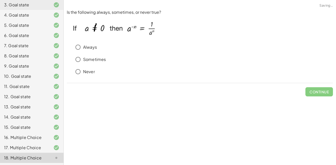
scroll to position [0, 0]
click at [323, 94] on span "Check" at bounding box center [321, 91] width 13 height 5
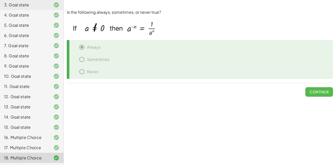
click at [309, 93] on span "Continue" at bounding box center [318, 91] width 19 height 5
